Goal: Task Accomplishment & Management: Use online tool/utility

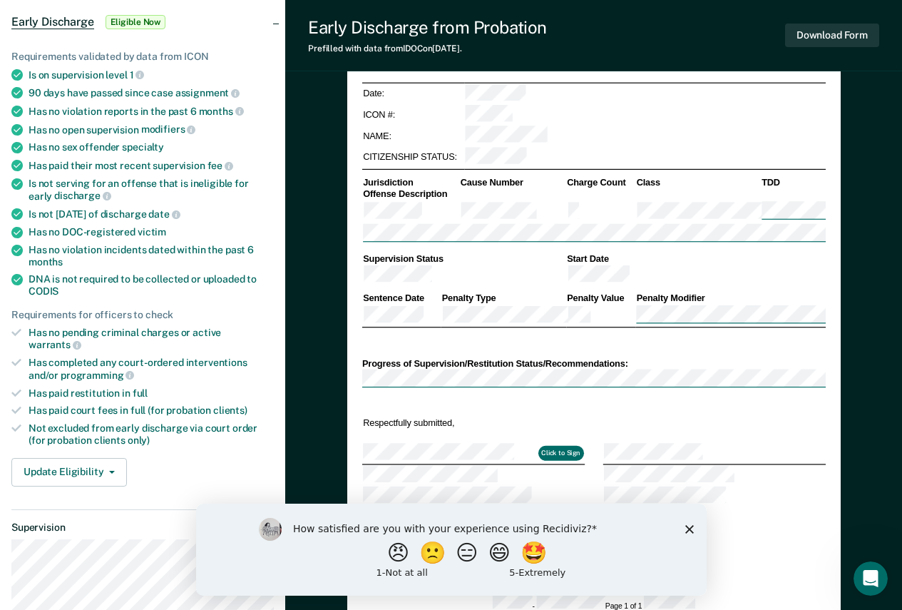
scroll to position [143, 0]
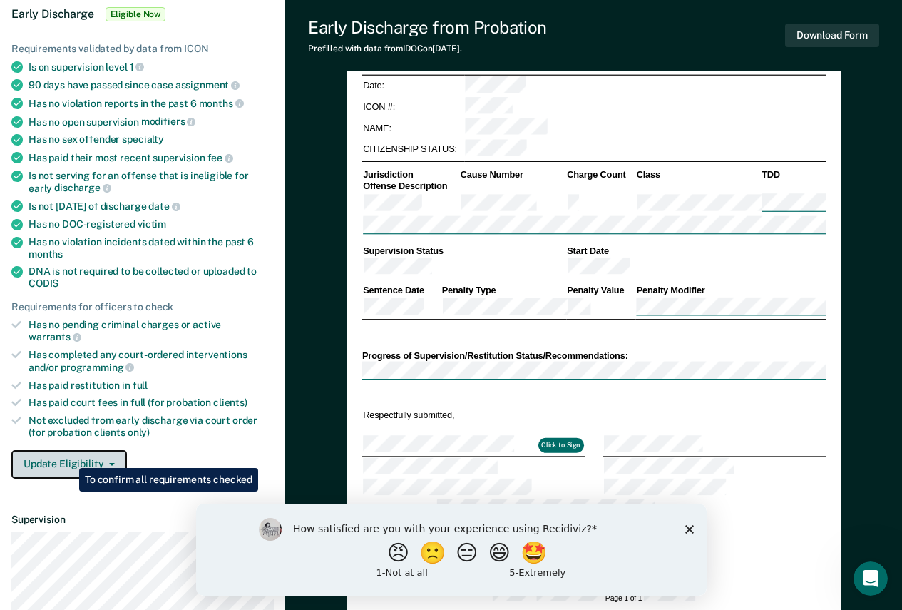
click at [72, 453] on button "Update Eligibility" at bounding box center [69, 464] width 116 height 29
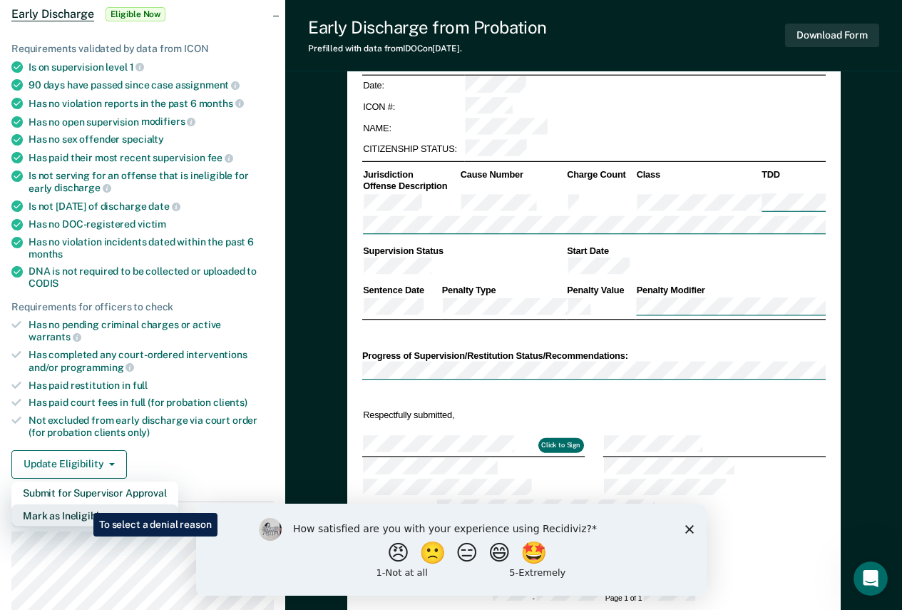
click at [83, 504] on button "Mark as Ineligible" at bounding box center [94, 515] width 167 height 23
type textarea "x"
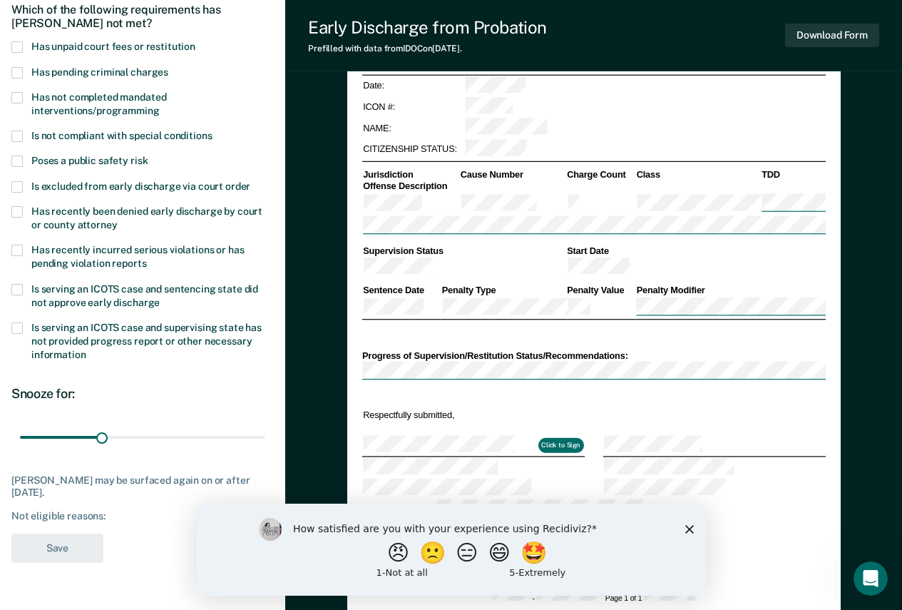
click at [121, 105] on span "Has not completed mandated interventions/programming" at bounding box center [98, 103] width 135 height 25
click at [160, 106] on input "Has not completed mandated interventions/programming" at bounding box center [160, 106] width 0 height 0
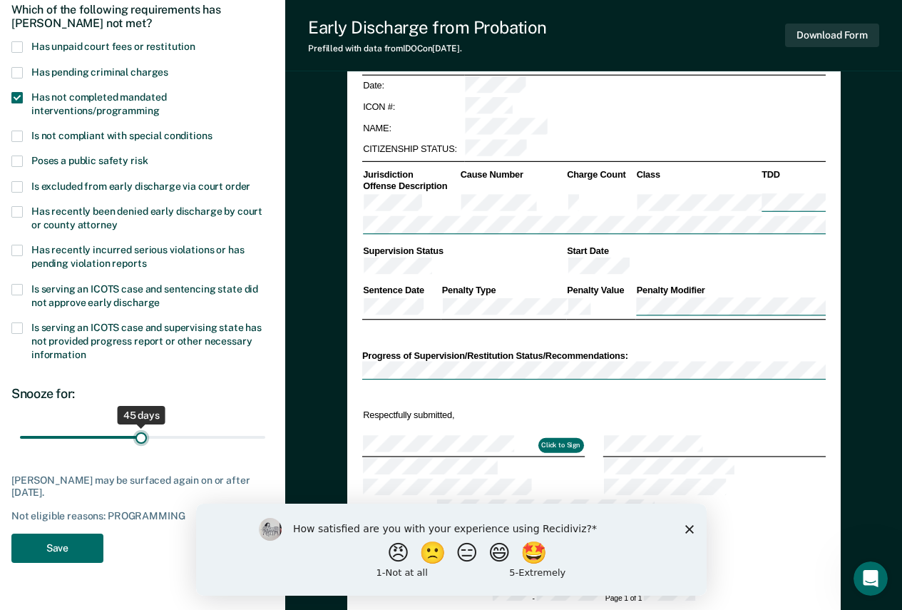
drag, startPoint x: 102, startPoint y: 436, endPoint x: 141, endPoint y: 444, distance: 40.0
type input "45"
click at [141, 444] on input "range" at bounding box center [142, 436] width 245 height 25
click at [64, 546] on button "Save" at bounding box center [57, 547] width 92 height 29
type textarea "x"
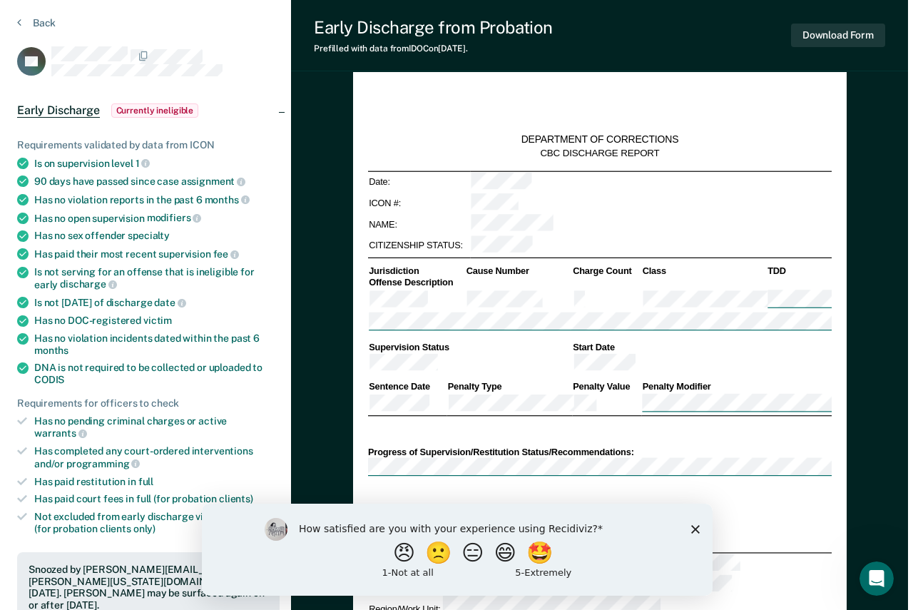
scroll to position [0, 0]
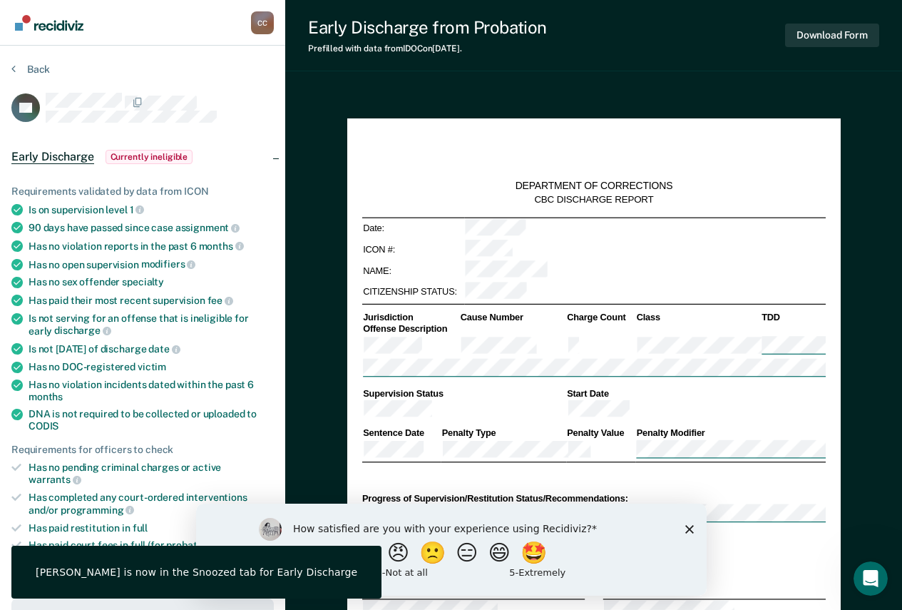
click at [23, 61] on section "Back HT Early Discharge Currently ineligible Requirements validated by data fro…" at bounding box center [142, 578] width 285 height 1064
click at [26, 66] on button "Back" at bounding box center [30, 69] width 39 height 13
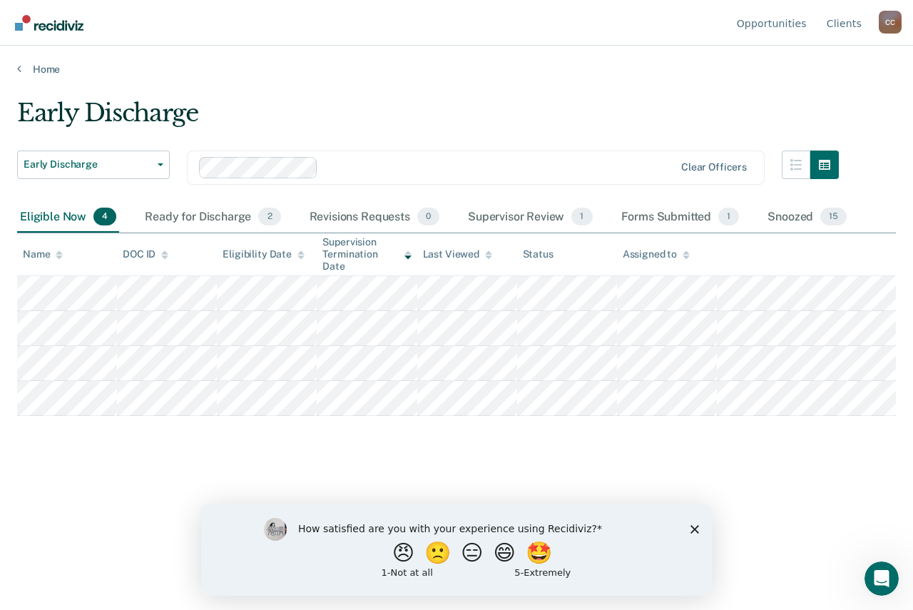
click at [493, 90] on main "Early Discharge Early Discharge Early Discharge Clear officers Eligible Now 4 R…" at bounding box center [456, 341] width 913 height 530
click at [543, 479] on div "Early Discharge Early Discharge Early Discharge Clear officers Eligible Now 4 R…" at bounding box center [456, 300] width 879 height 404
